Goal: Information Seeking & Learning: Find specific fact

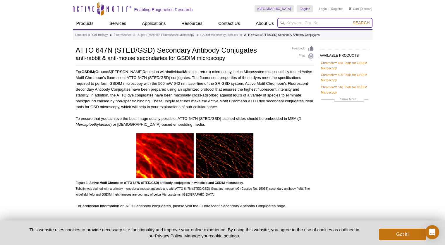
click at [318, 23] on input "search" at bounding box center [324, 23] width 95 height 10
click at [214, 72] on p "For GSDIM ( G round S tate D epletion with I ndividual M olecule return) micros…" at bounding box center [195, 89] width 238 height 41
click at [291, 25] on input "search" at bounding box center [324, 23] width 95 height 10
type input "5"
type input "15038"
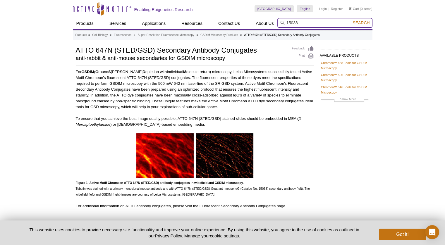
click at [351, 20] on button "Search" at bounding box center [361, 22] width 20 height 5
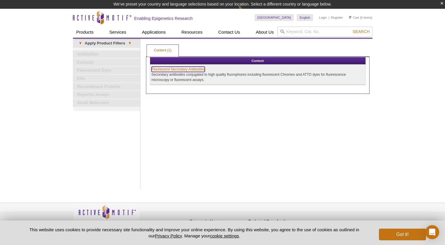
click at [186, 68] on link "Fluorescent Secondary Antibodies" at bounding box center [178, 69] width 53 height 5
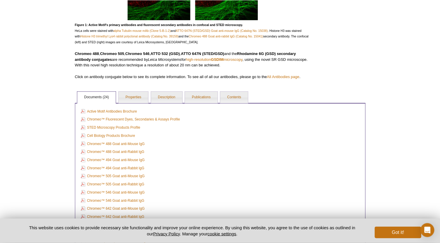
scroll to position [235, 0]
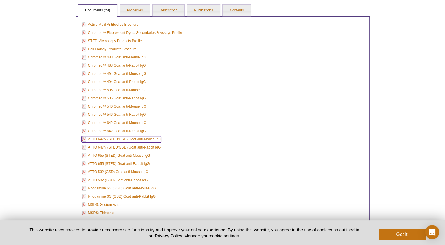
click at [150, 136] on link "ATTO 647N (STED/GSD) Goat anti-Mouse IgG" at bounding box center [122, 139] width 80 height 6
